Goal: Navigation & Orientation: Find specific page/section

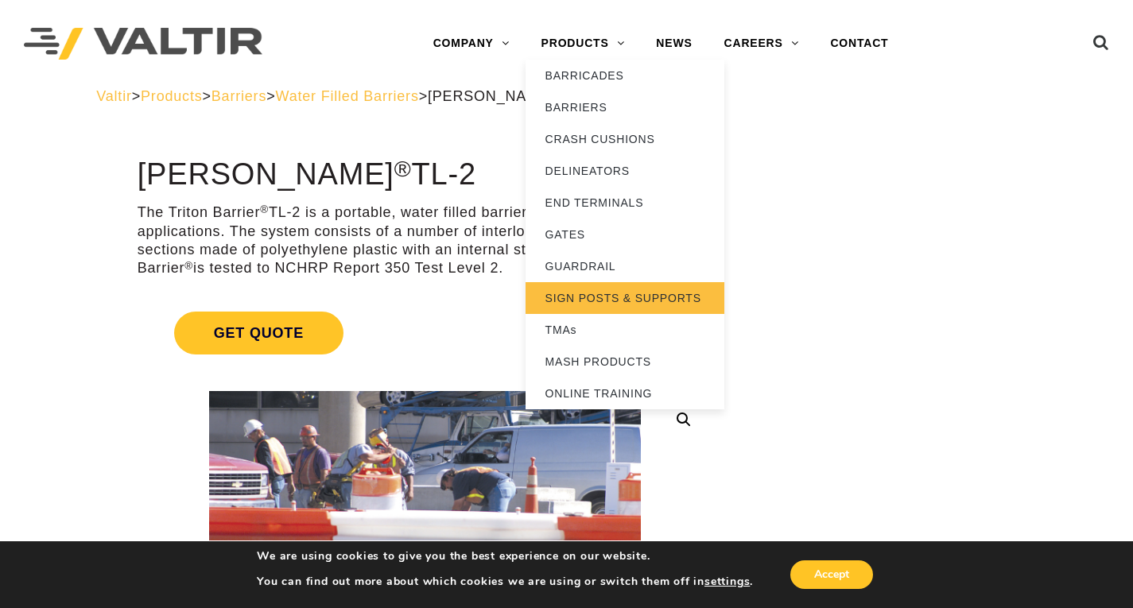
click at [599, 300] on link "SIGN POSTS & SUPPORTS" at bounding box center [625, 298] width 199 height 32
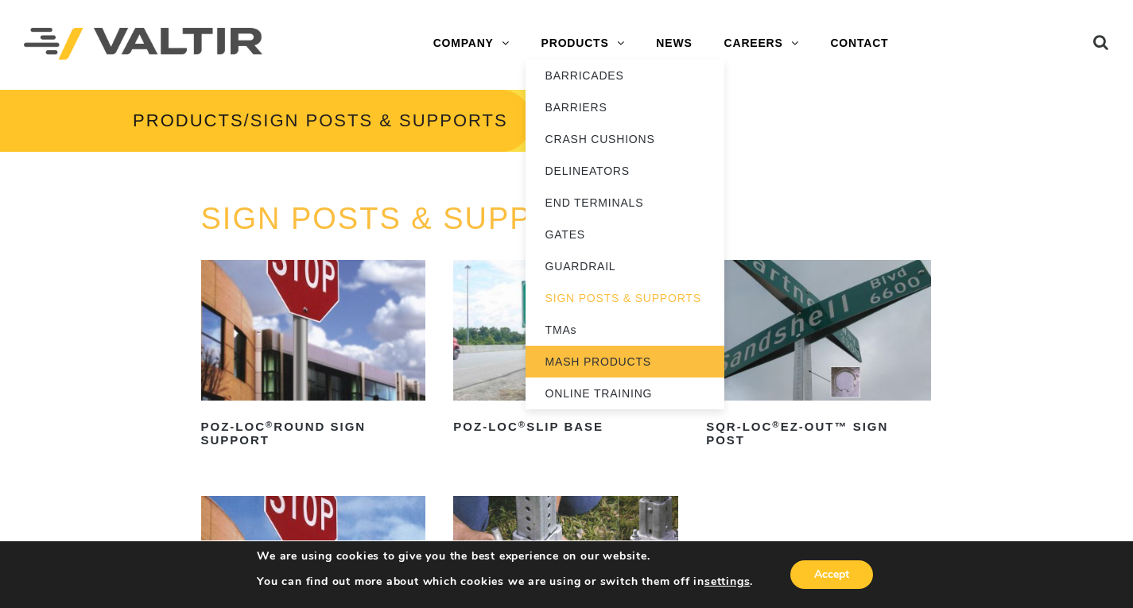
click at [599, 367] on link "MASH PRODUCTS" at bounding box center [625, 362] width 199 height 32
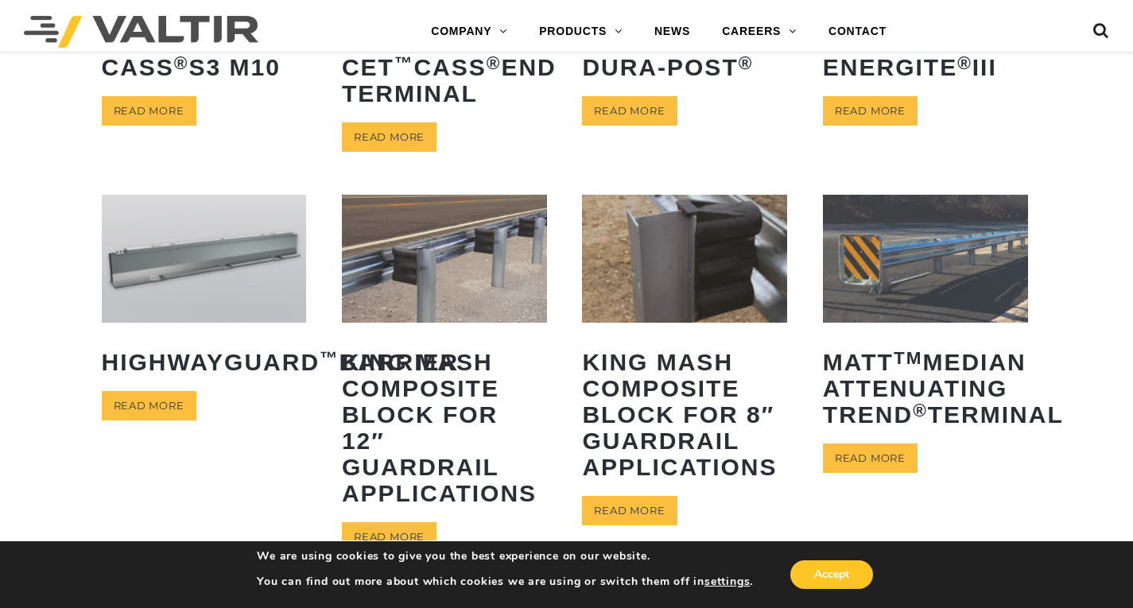
scroll to position [318, 0]
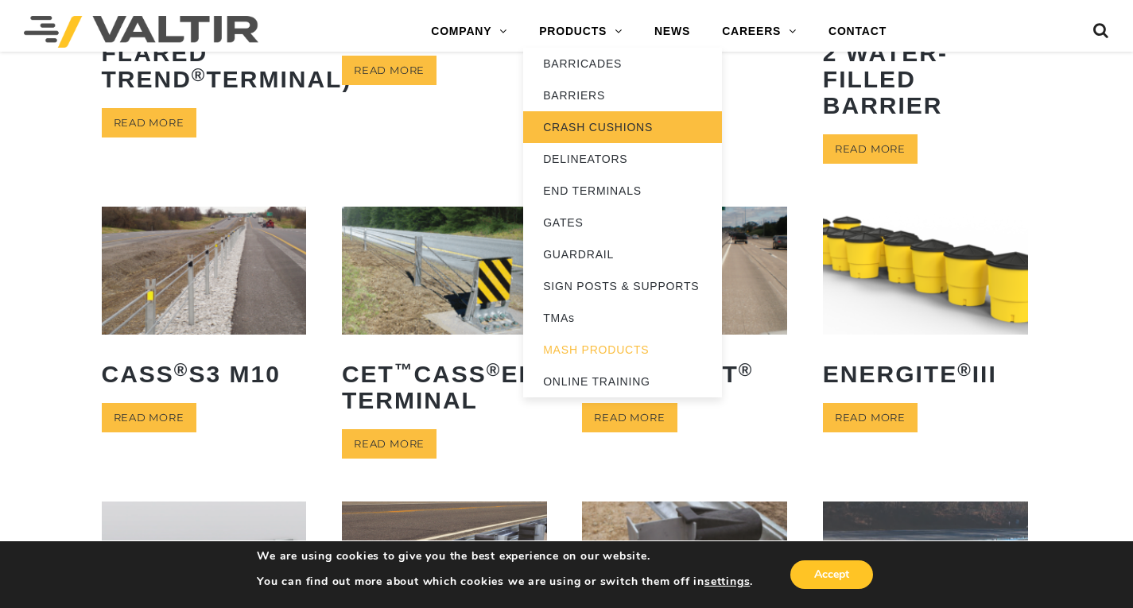
click at [594, 119] on link "CRASH CUSHIONS" at bounding box center [622, 127] width 199 height 32
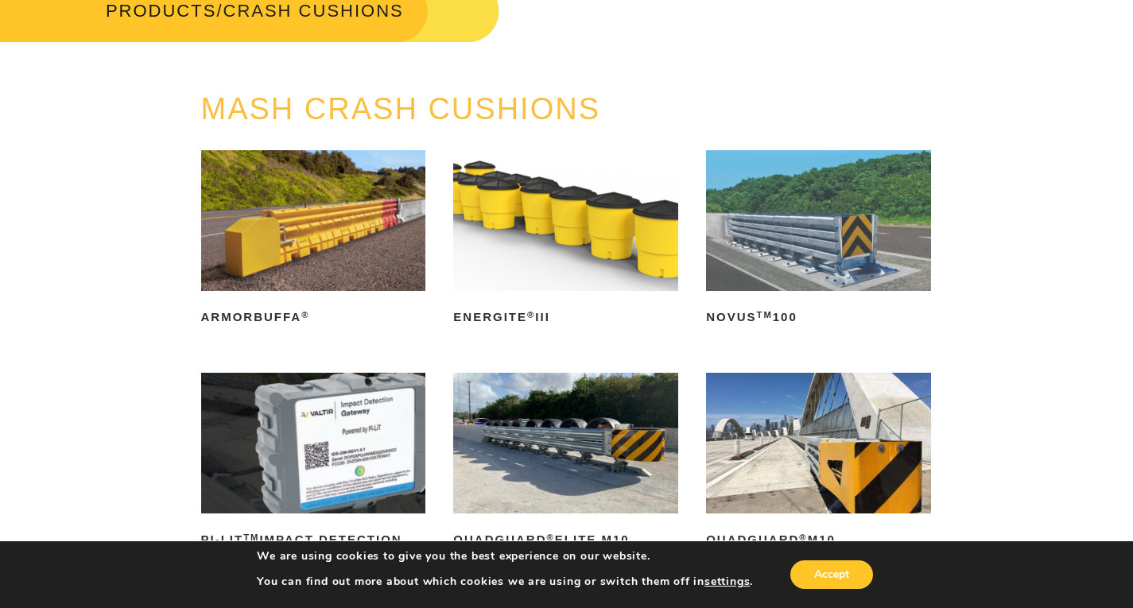
scroll to position [106, 0]
